Goal: Information Seeking & Learning: Learn about a topic

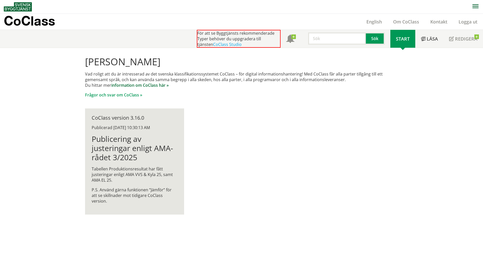
click at [132, 85] on link "information om CoClass här »" at bounding box center [140, 85] width 58 height 6
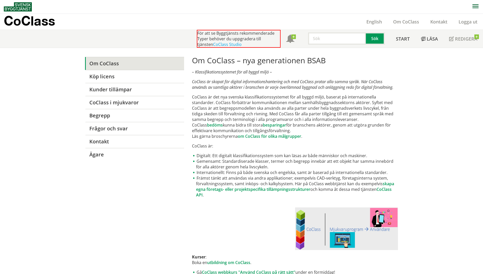
drag, startPoint x: 244, startPoint y: 115, endPoint x: 310, endPoint y: 116, distance: 66.3
click at [310, 116] on p "CoClass är det nya svenska klassifikationssystemet för all byggd miljö, baserat…" at bounding box center [295, 116] width 206 height 45
